Goal: Task Accomplishment & Management: Manage account settings

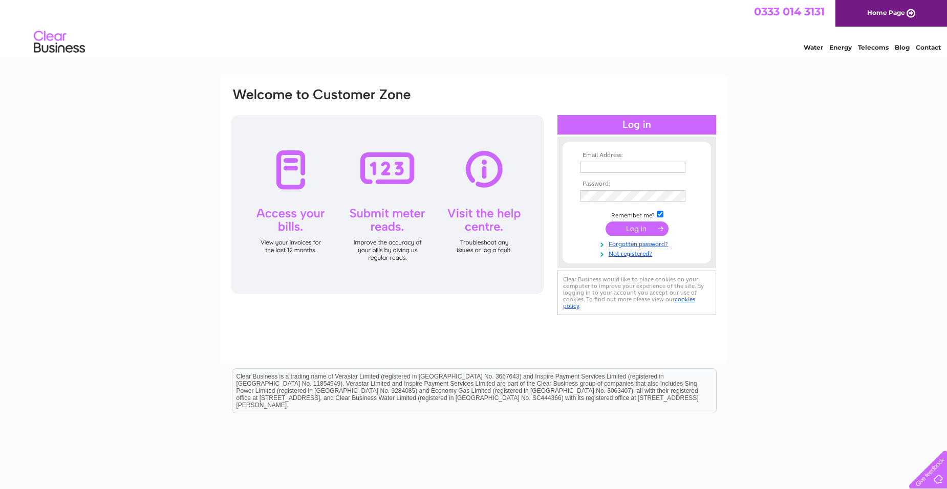
type input "[PERSON_NAME][EMAIL_ADDRESS][DOMAIN_NAME]"
click at [634, 224] on input "submit" at bounding box center [637, 229] width 63 height 14
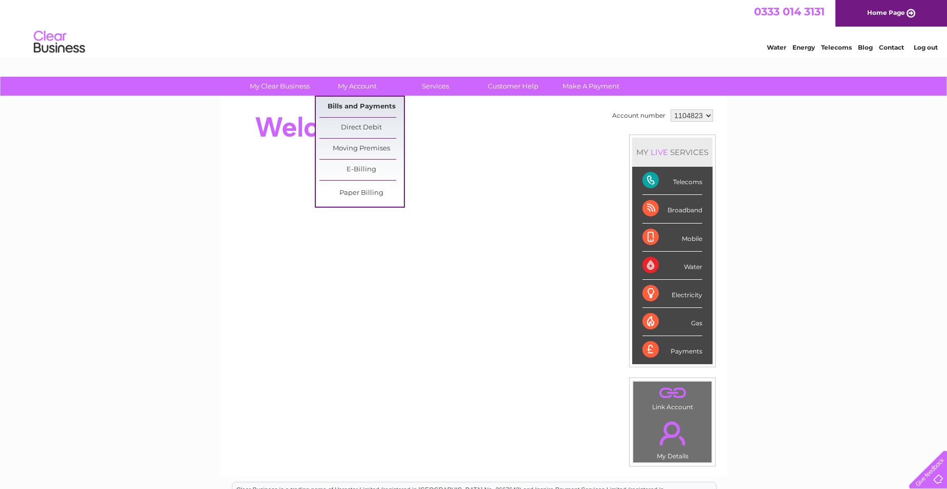
click at [354, 101] on link "Bills and Payments" at bounding box center [361, 107] width 84 height 20
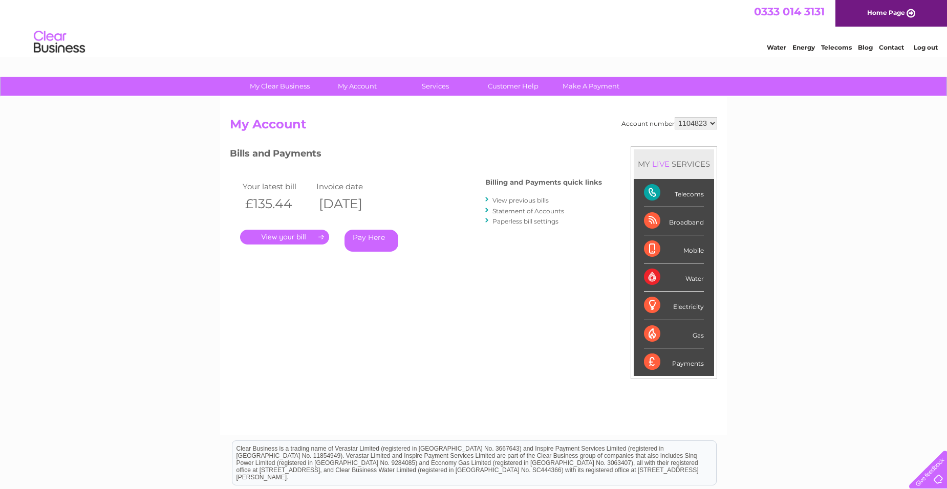
click at [301, 238] on link "." at bounding box center [284, 237] width 89 height 15
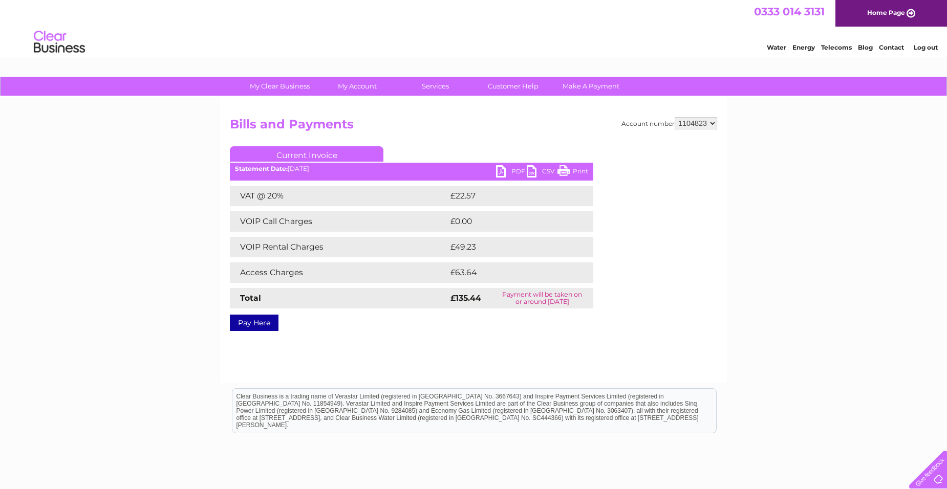
click at [505, 172] on link "PDF" at bounding box center [511, 172] width 31 height 15
